Goal: Contribute content: Contribute content

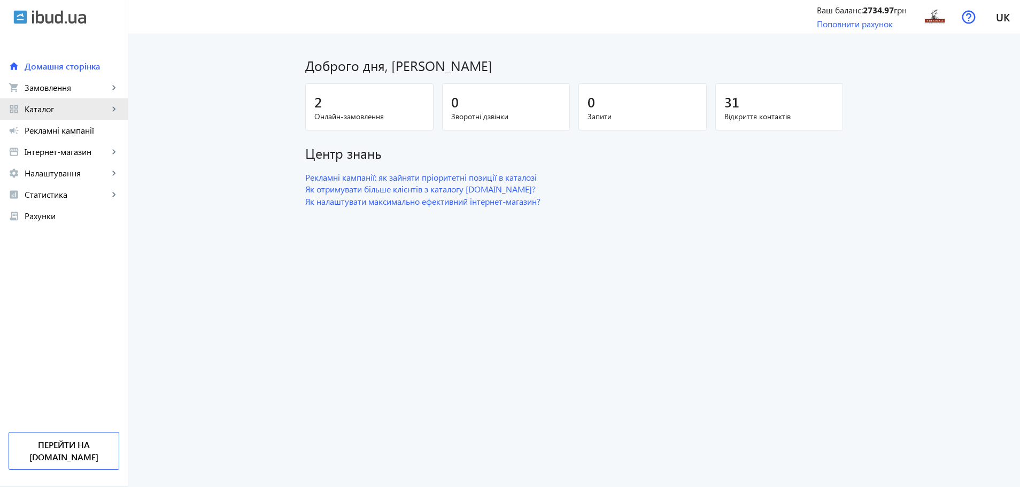
click at [79, 116] on link "grid_view Каталог keyboard_arrow_right" at bounding box center [64, 108] width 128 height 21
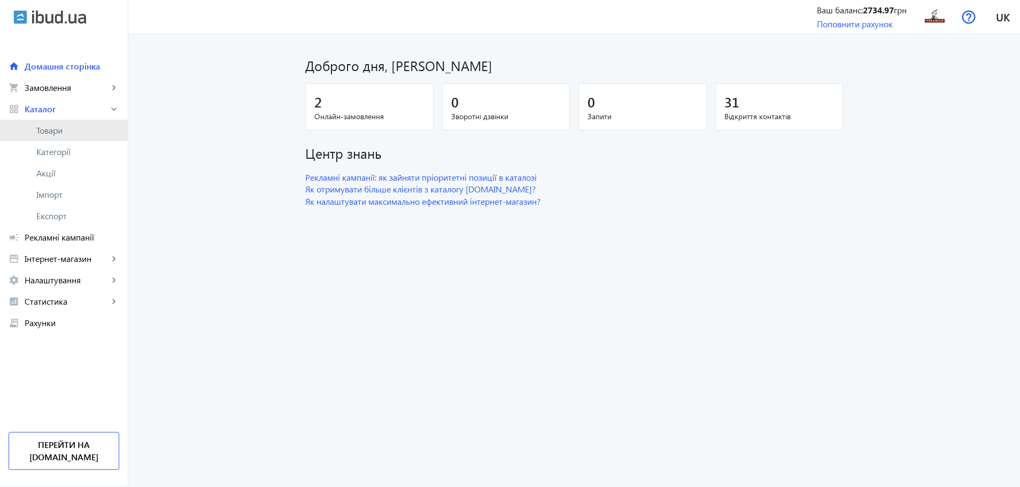
click at [67, 131] on span "Товари" at bounding box center [77, 130] width 83 height 11
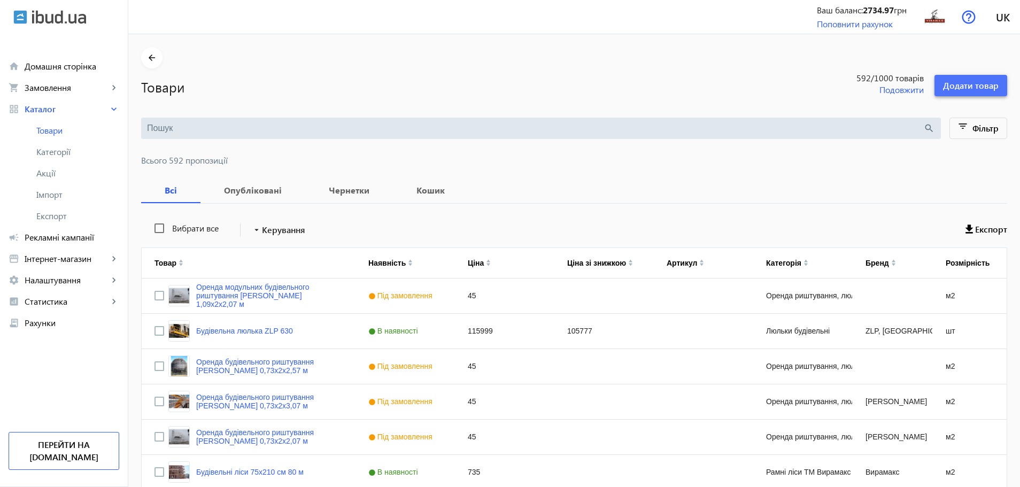
click at [988, 81] on span "Додати товар" at bounding box center [971, 86] width 56 height 12
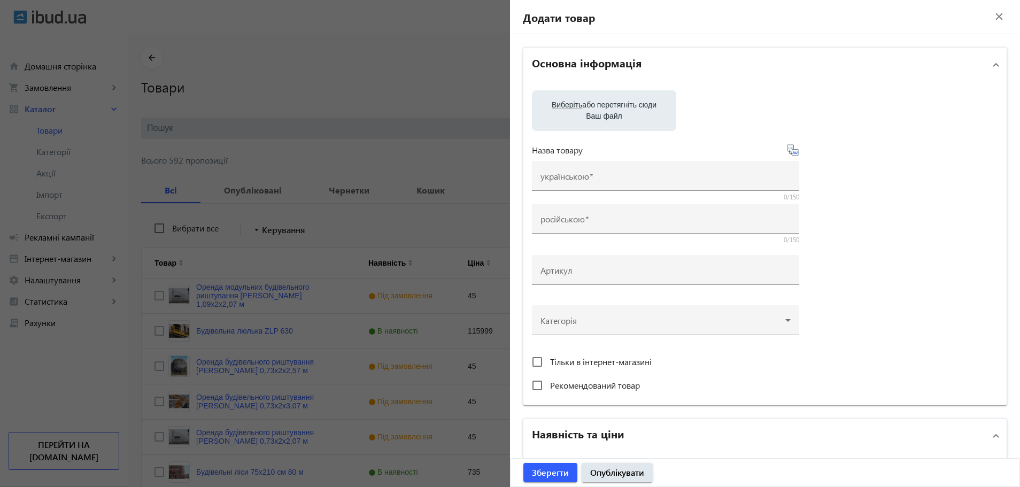
click at [563, 133] on div "Виберіть або перетягніть сюди Ваш файл Назва товару українською 0/150 російсько…" at bounding box center [765, 243] width 466 height 306
click at [562, 116] on label "Виберіть або перетягніть сюди Ваш файл" at bounding box center [603, 111] width 127 height 30
click at [562, 116] on input "Виберіть або перетягніть сюди Ваш файл" at bounding box center [603, 111] width 127 height 13
type input "C:\fakepath\d924ae3e-7e27-42f9-8bcf-881336d52ff8.jpeg"
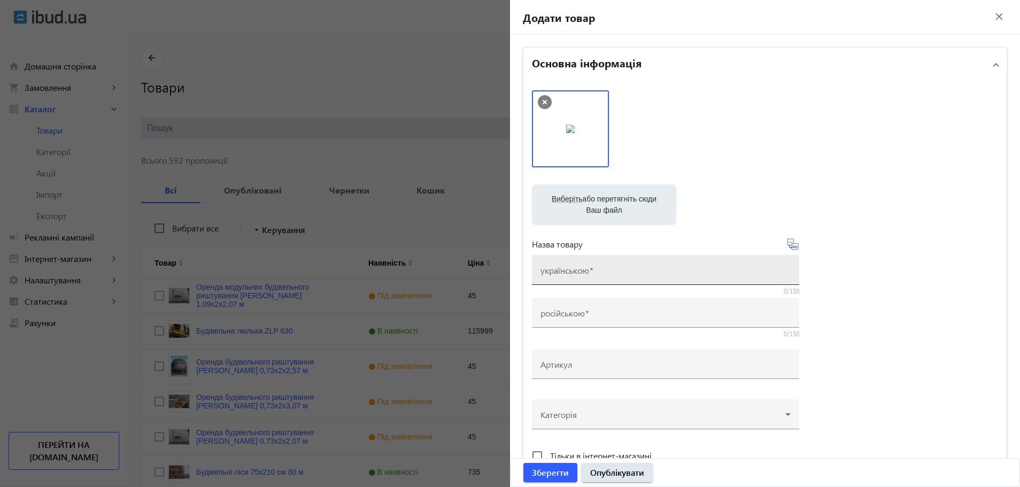
click at [575, 274] on mat-label "українською" at bounding box center [564, 270] width 49 height 11
click at [575, 274] on input "українською" at bounding box center [665, 273] width 250 height 11
paste input "Електричний міні-бетононасос"
type input "Електричний міні-бетононасос"
click at [798, 245] on div "Виберіть або перетягніть сюди Ваш файл d924ae3e-7e27-42f9-8bcf-881336d52ff8.jpe…" at bounding box center [765, 290] width 466 height 400
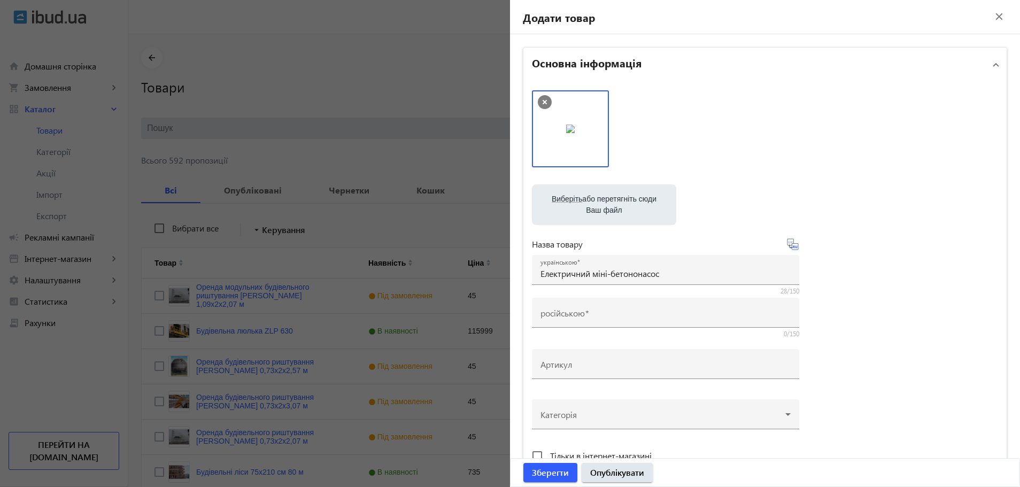
click at [790, 241] on icon at bounding box center [792, 243] width 11 height 11
type input "Электрический мини-бетононасос"
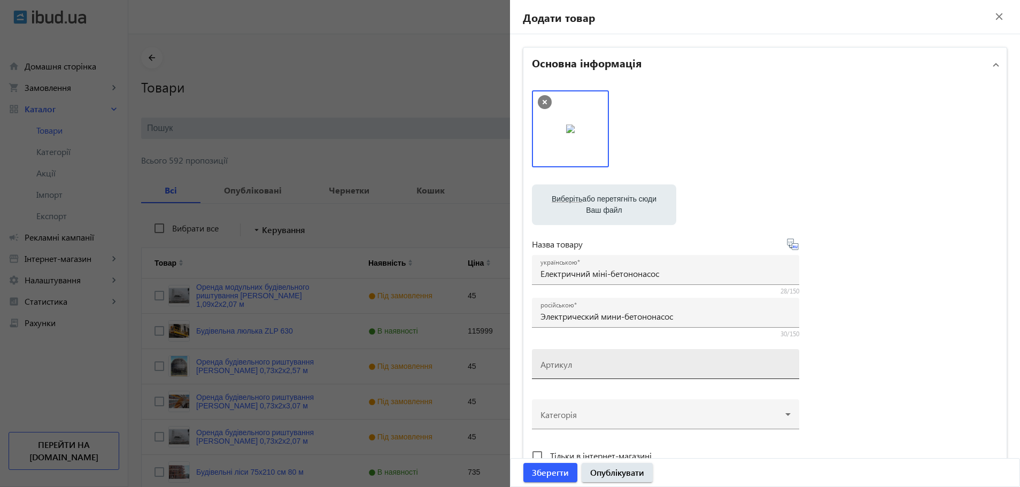
click at [578, 364] on input "Артикул" at bounding box center [665, 367] width 250 height 11
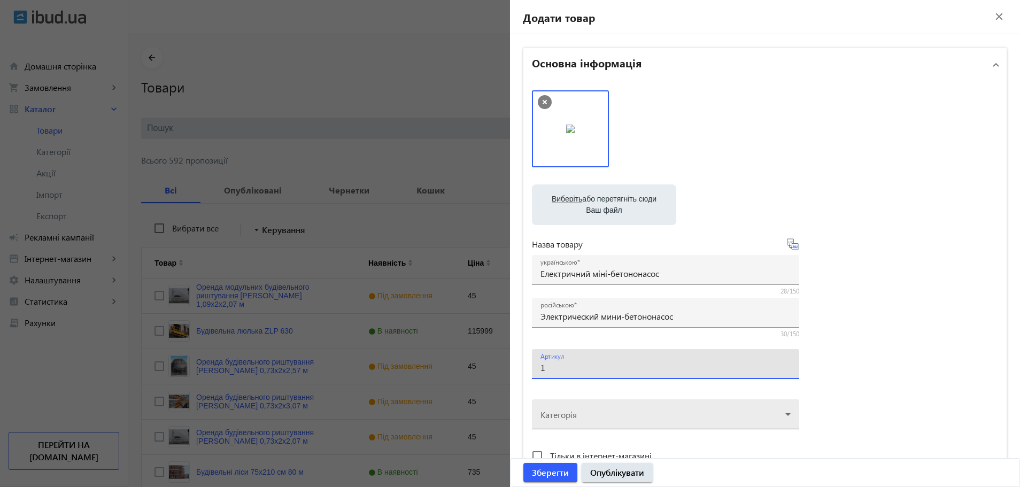
type input "1"
click at [653, 418] on div at bounding box center [665, 410] width 250 height 38
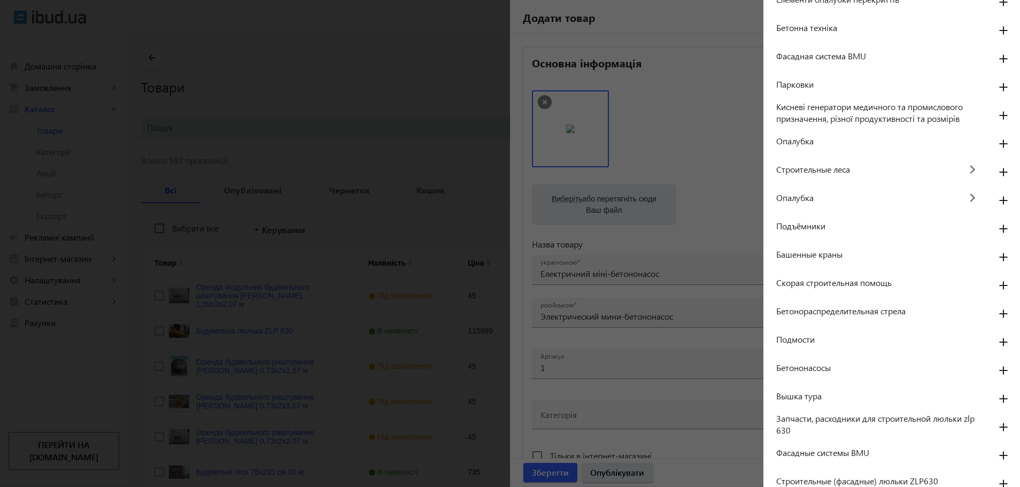
scroll to position [510, 0]
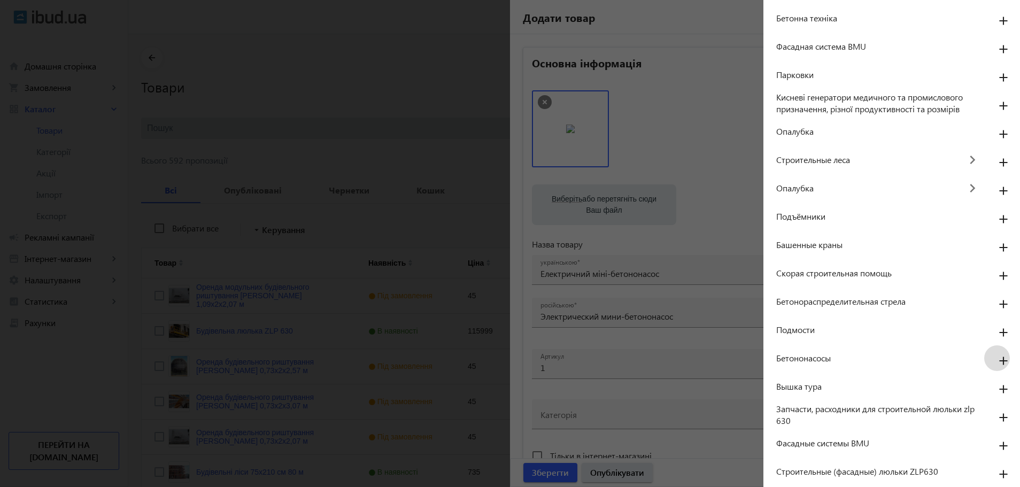
click at [991, 359] on mat-icon "add" at bounding box center [1003, 361] width 26 height 19
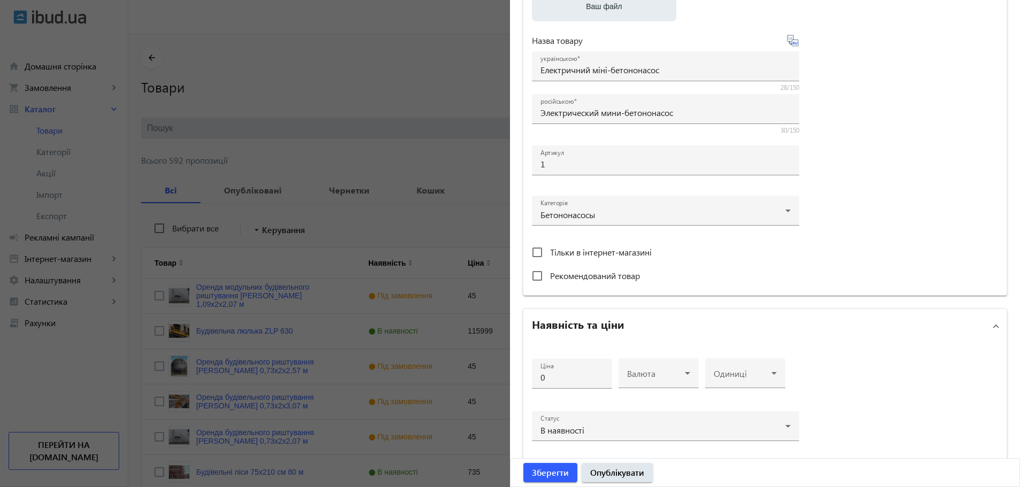
scroll to position [218, 0]
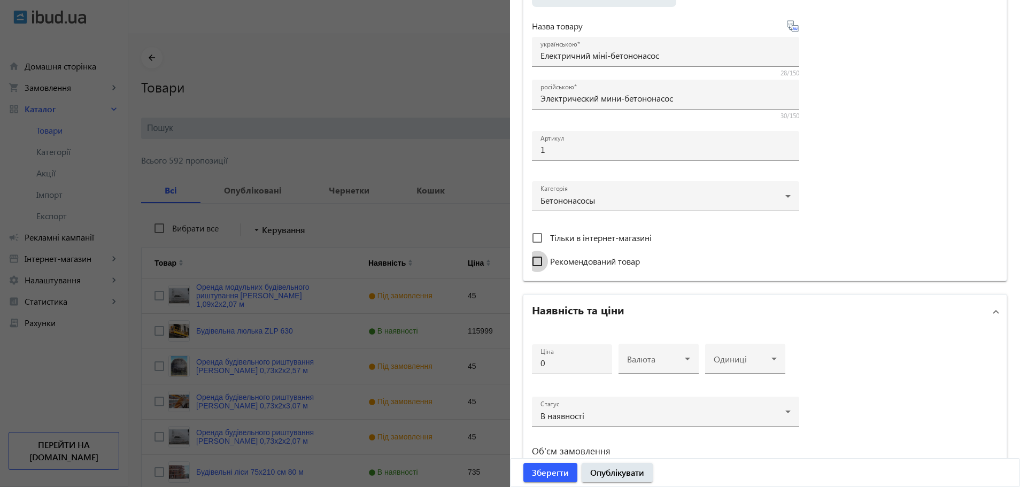
click at [533, 258] on input "Рекомендований товар" at bounding box center [536, 261] width 21 height 21
checkbox input "true"
click at [565, 354] on div "Ціна 0" at bounding box center [571, 359] width 63 height 30
click at [674, 366] on span at bounding box center [656, 363] width 58 height 9
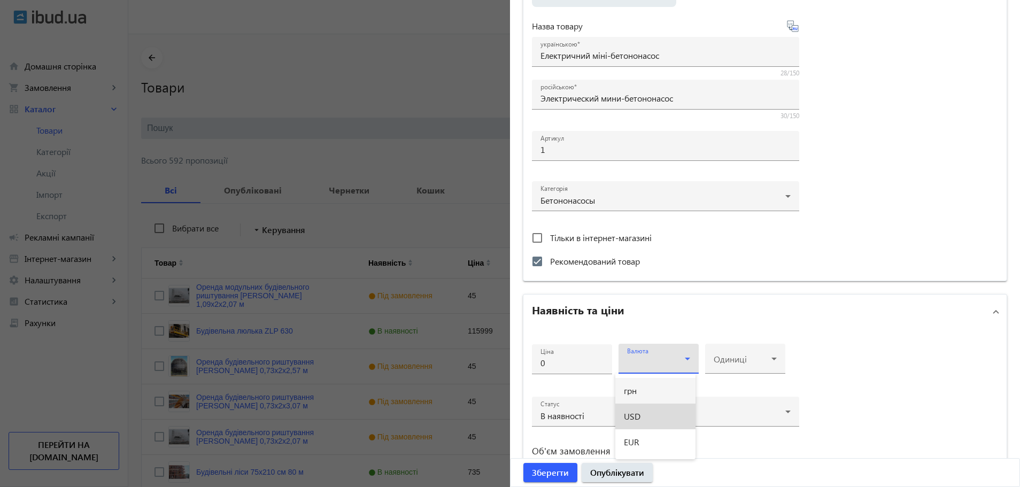
click at [642, 412] on mat-option "USD" at bounding box center [655, 417] width 80 height 26
click at [557, 360] on input "0" at bounding box center [571, 362] width 63 height 11
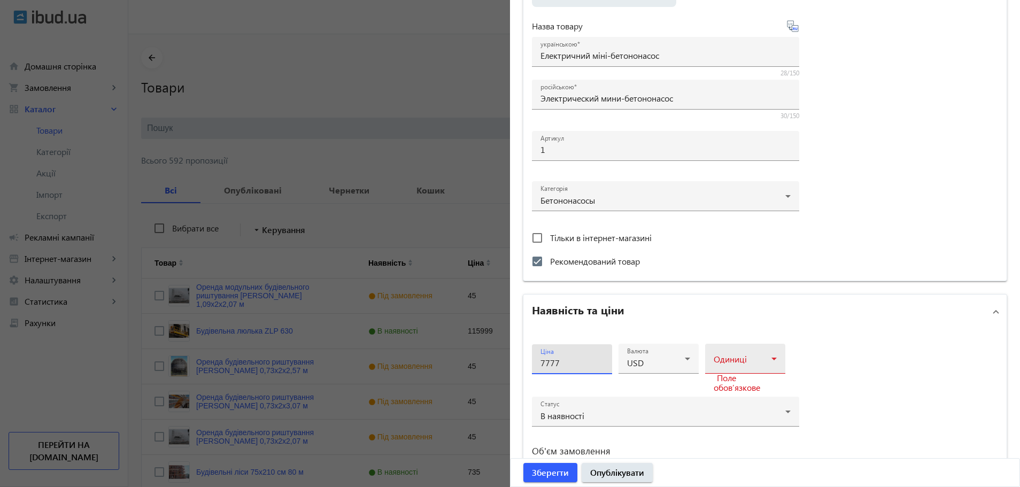
type input "7777"
click at [771, 355] on icon at bounding box center [774, 358] width 13 height 13
click at [719, 265] on span "шт" at bounding box center [715, 265] width 11 height 9
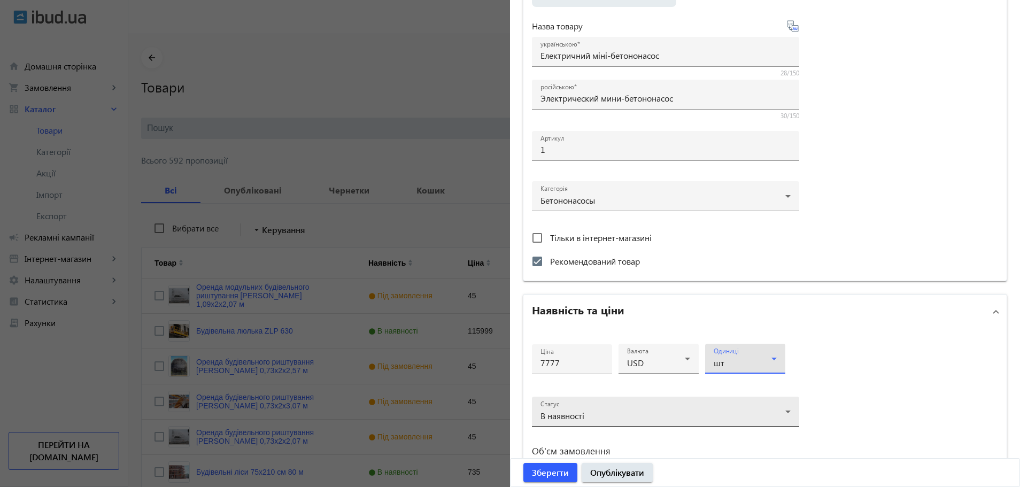
click at [577, 414] on span "В наявності" at bounding box center [562, 415] width 44 height 11
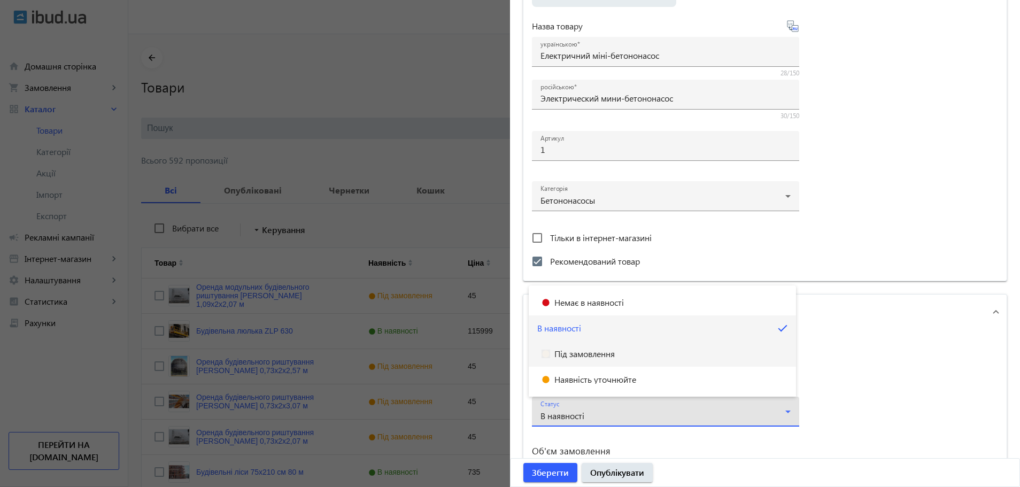
click at [570, 357] on span "Під замовлення" at bounding box center [584, 354] width 60 height 9
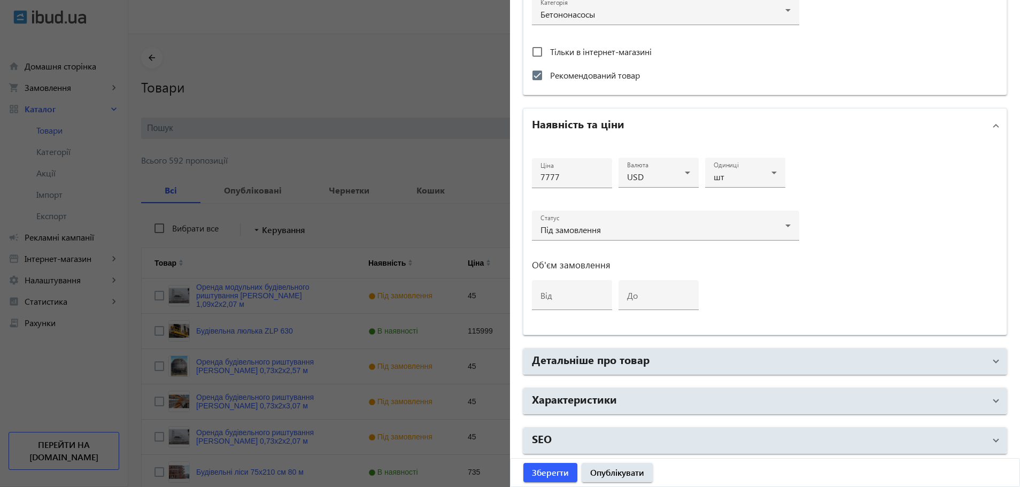
scroll to position [405, 0]
click at [558, 289] on div "від" at bounding box center [571, 294] width 63 height 30
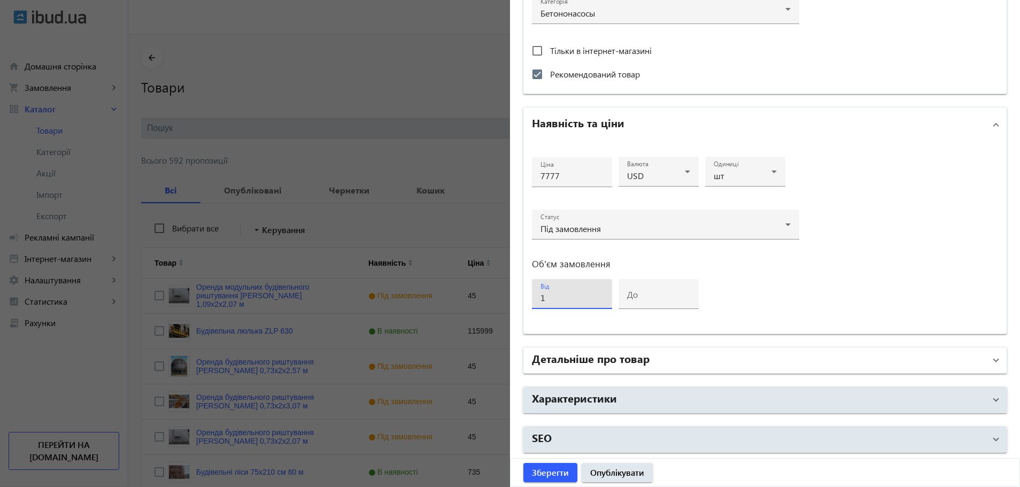
type input "1"
click at [574, 362] on h2 "Детальніше про товар" at bounding box center [591, 358] width 118 height 15
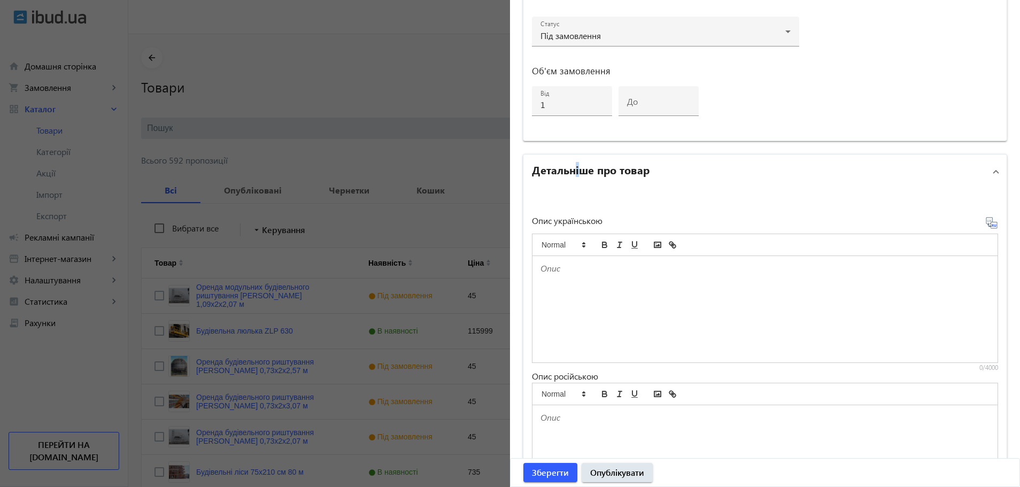
scroll to position [639, 0]
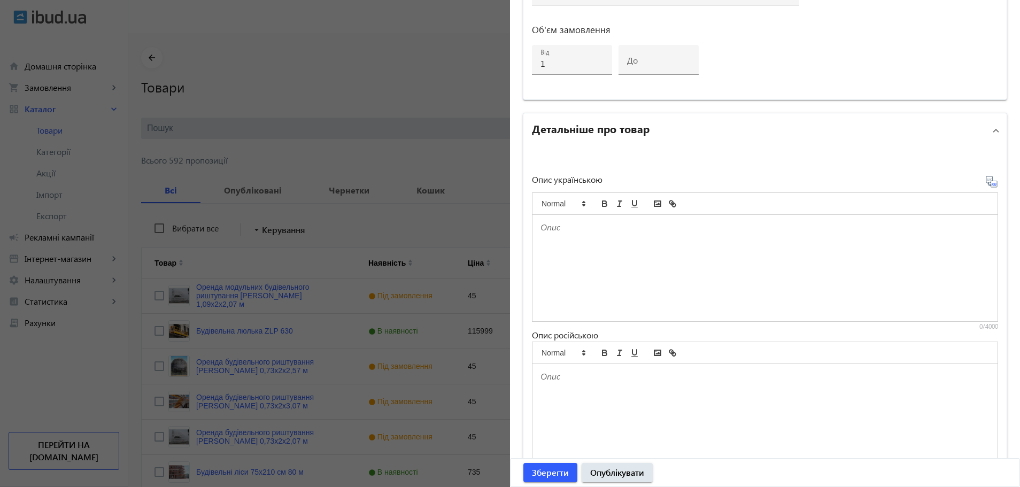
click at [689, 268] on div at bounding box center [764, 268] width 465 height 106
click at [587, 230] on p at bounding box center [764, 227] width 449 height 12
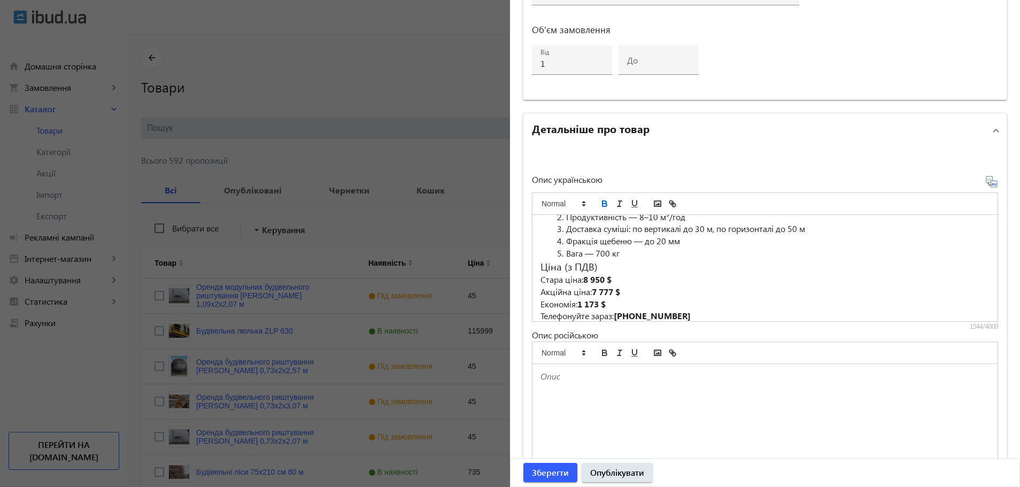
click at [985, 182] on icon at bounding box center [991, 181] width 13 height 13
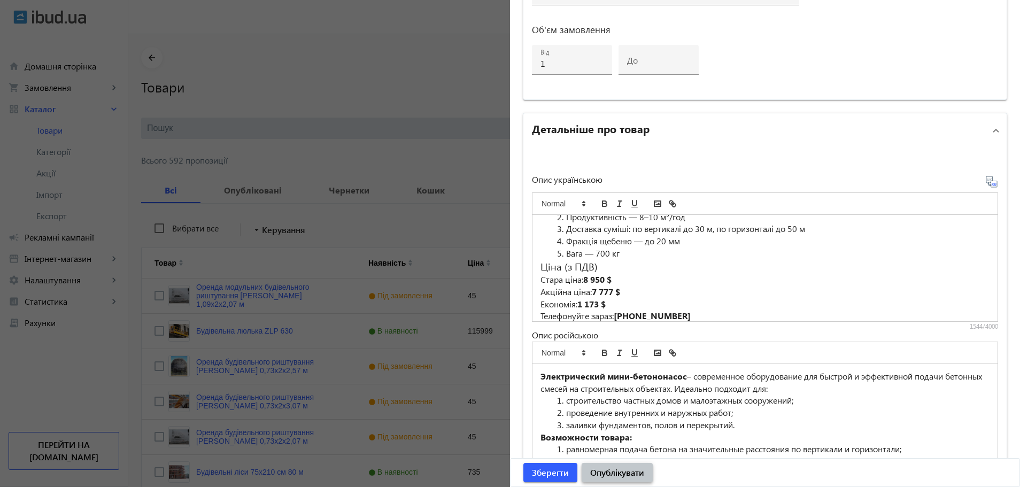
click at [615, 472] on span "Опублікувати" at bounding box center [617, 473] width 54 height 12
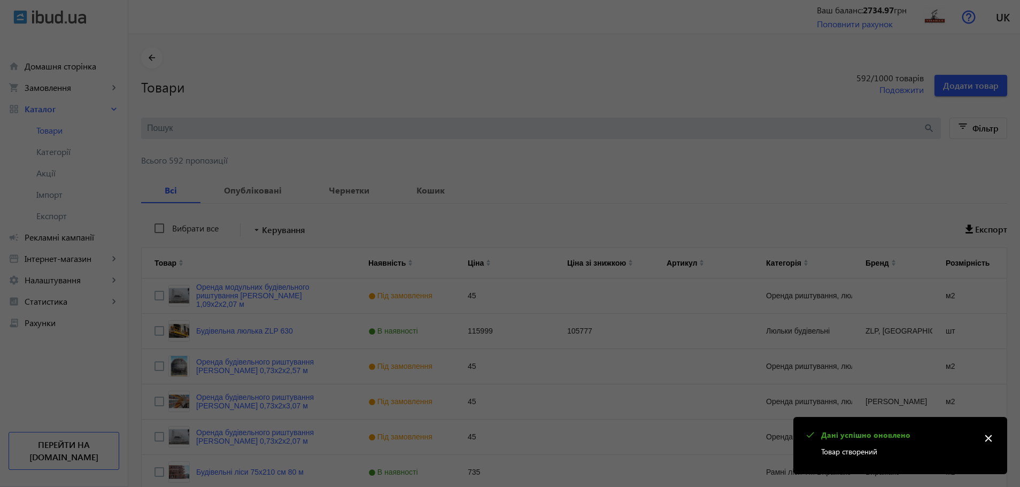
scroll to position [0, 0]
